Goal: Task Accomplishment & Management: Manage account settings

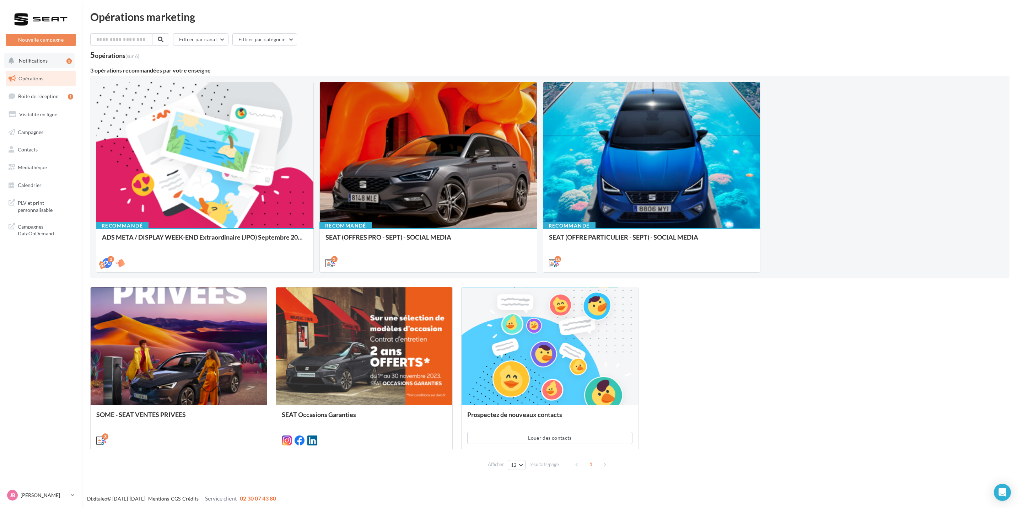
click at [37, 63] on span "Notifications" at bounding box center [33, 61] width 29 height 6
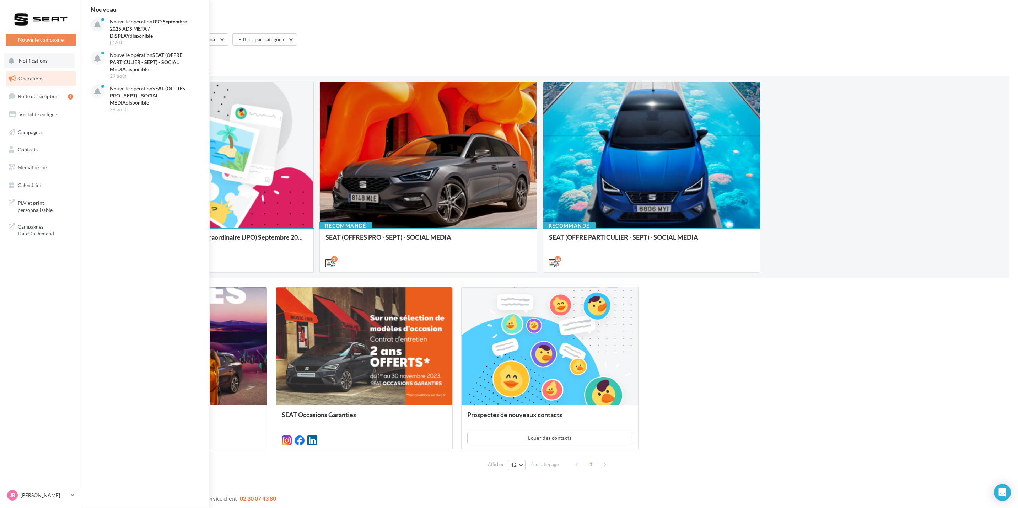
click at [34, 63] on span "Notifications" at bounding box center [33, 61] width 29 height 6
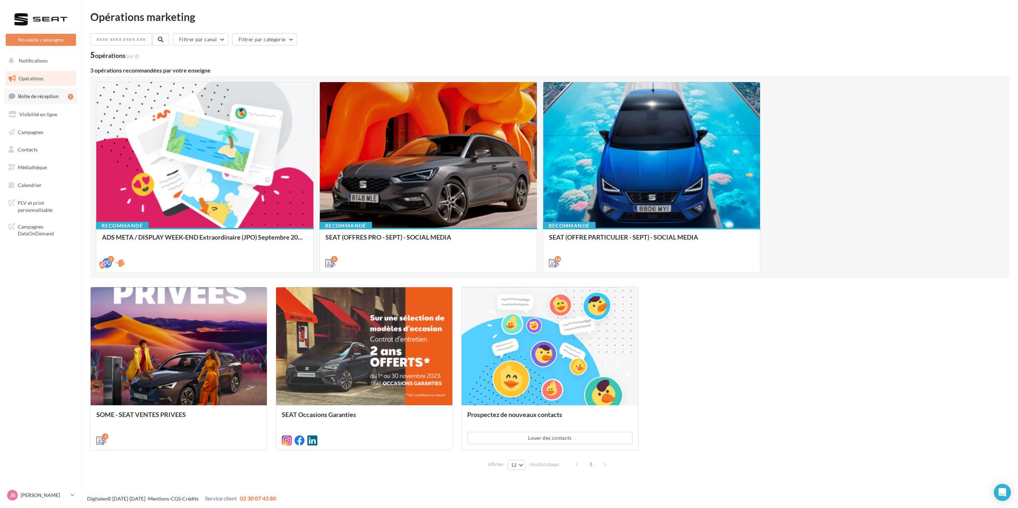
click at [40, 92] on link "Boîte de réception 1" at bounding box center [40, 95] width 73 height 15
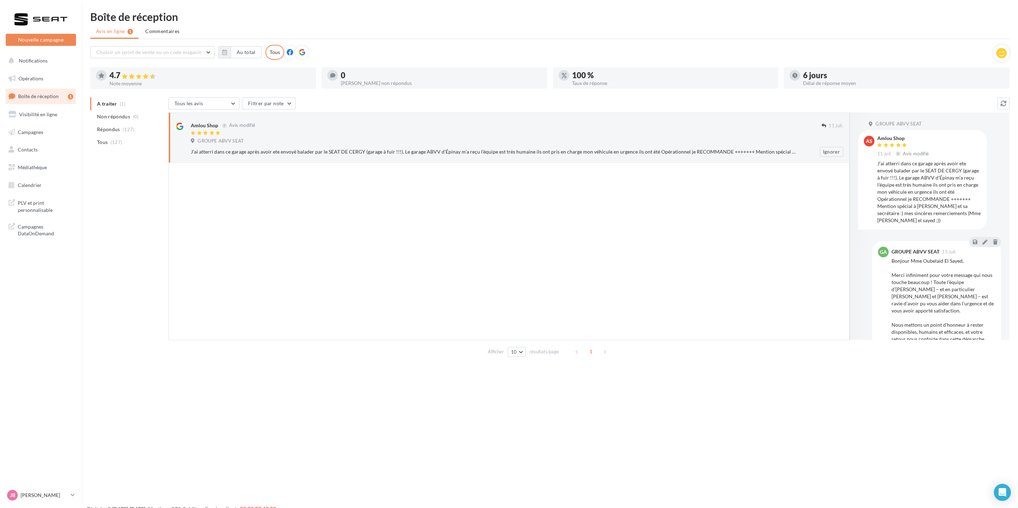
click at [386, 125] on div "Amlou Shop Avis modifié" at bounding box center [506, 124] width 631 height 7
click at [384, 136] on div "Amlou Shop Avis modifié [DATE] GROUPE ABVV SEAT J’ai atterri dans ce garage apr…" at bounding box center [517, 139] width 652 height 36
click at [109, 115] on span "Non répondus" at bounding box center [113, 116] width 33 height 7
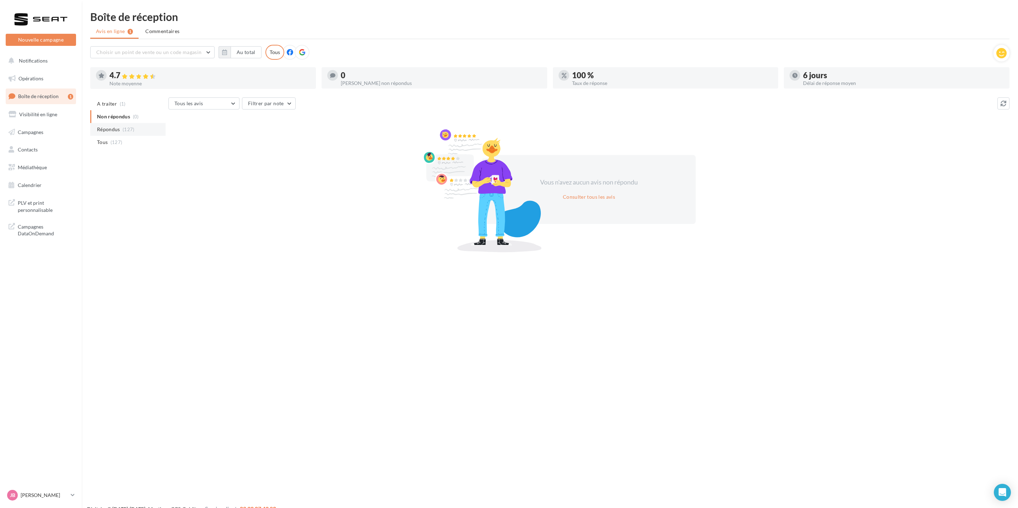
click at [107, 126] on span "Répondus" at bounding box center [108, 129] width 23 height 7
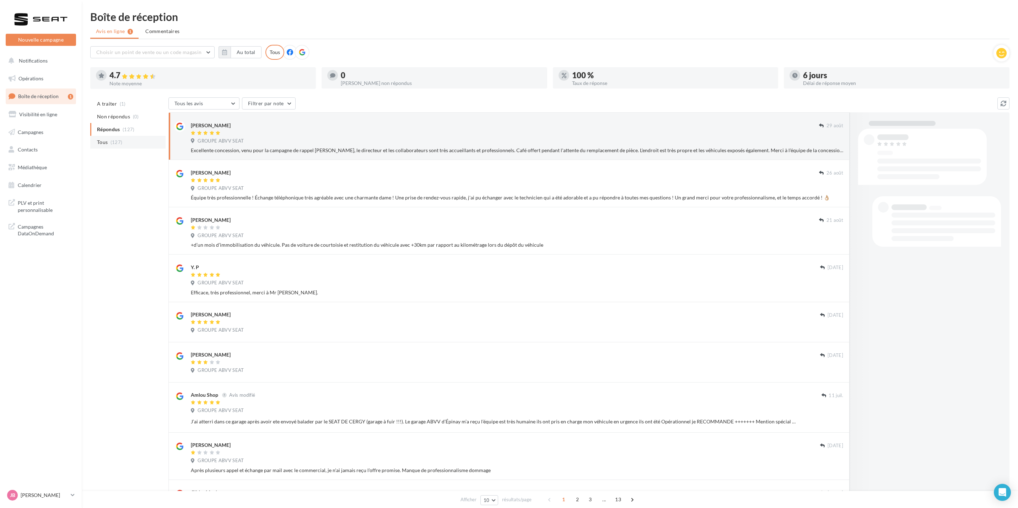
click at [102, 139] on span "Tous" at bounding box center [102, 142] width 11 height 7
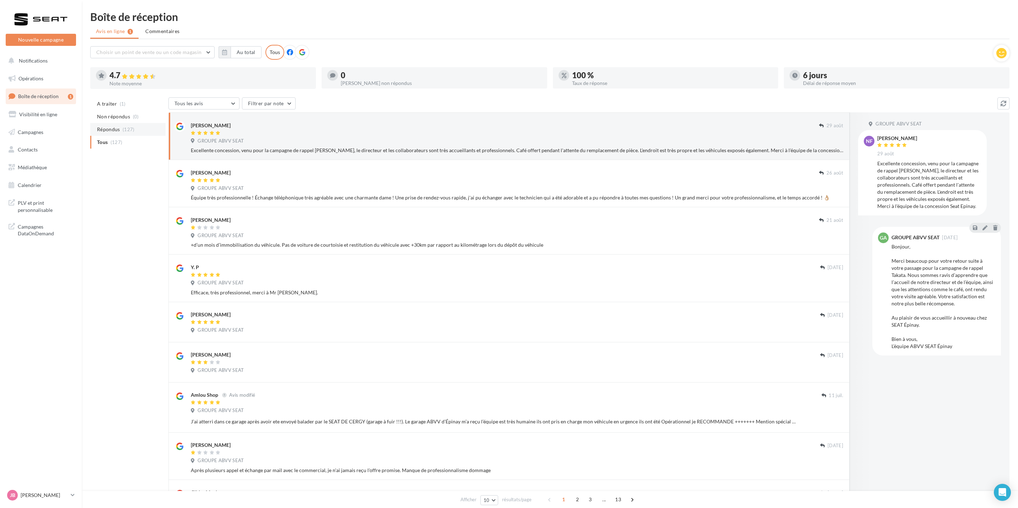
click at [98, 127] on span "Répondus" at bounding box center [108, 129] width 23 height 7
click at [113, 112] on li "Non répondus (0)" at bounding box center [127, 116] width 75 height 13
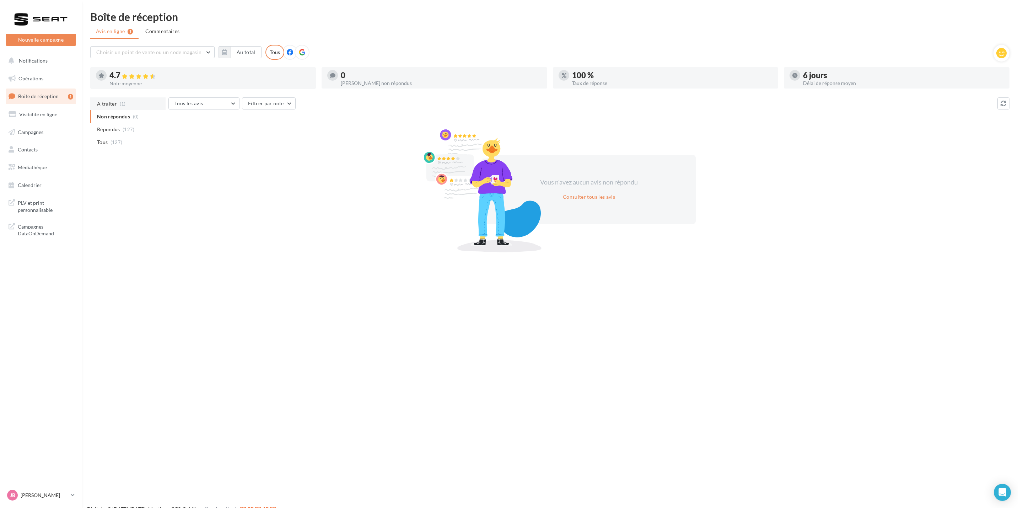
click at [116, 102] on span "A traiter" at bounding box center [107, 103] width 20 height 7
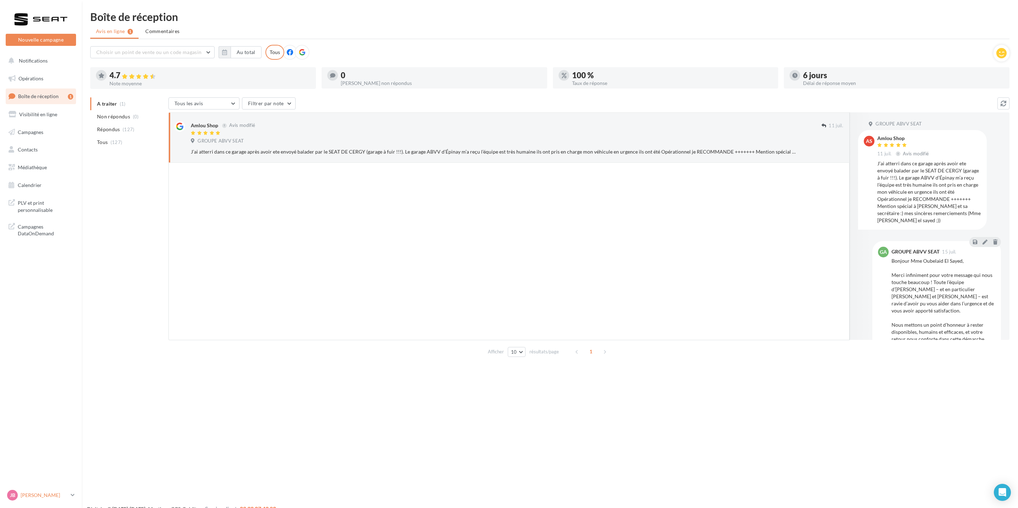
click at [55, 491] on div "JB [PERSON_NAME] SEAT-[GEOGRAPHIC_DATA]" at bounding box center [37, 495] width 61 height 11
click at [60, 444] on p "[PERSON_NAME]" at bounding box center [64, 444] width 78 height 7
